Goal: Find specific page/section: Locate a particular part of the current website

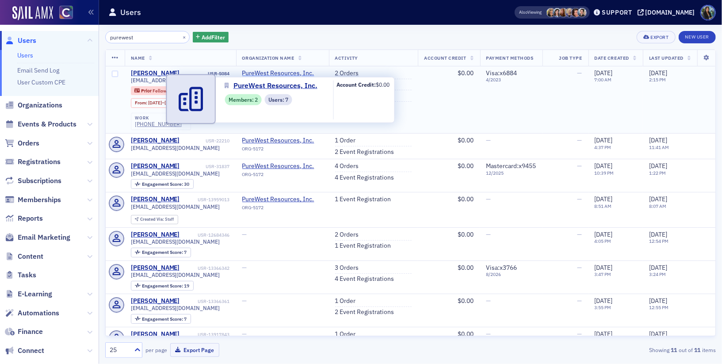
type input "purewest"
click at [286, 74] on span "PureWest Resources, Inc." at bounding box center [282, 73] width 80 height 8
select select "US"
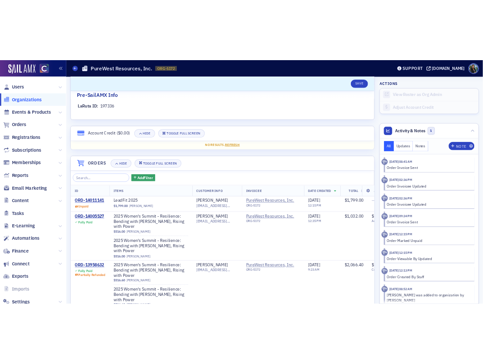
scroll to position [514, 0]
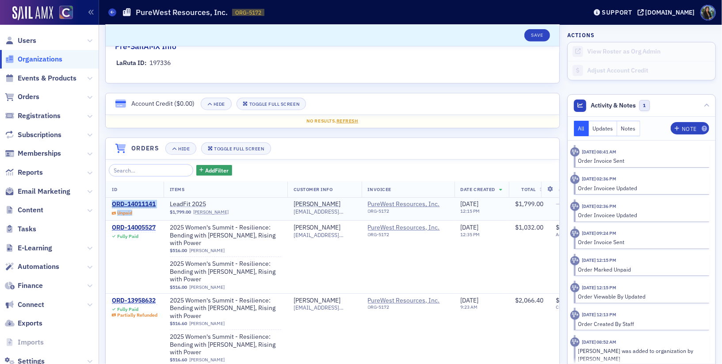
drag, startPoint x: 160, startPoint y: 201, endPoint x: 110, endPoint y: 201, distance: 50.4
click at [110, 201] on td "ORD-14011141 Unpaid" at bounding box center [135, 208] width 58 height 23
copy div "ORD-14011141 Unpaid"
